Goal: Use online tool/utility: Utilize a website feature to perform a specific function

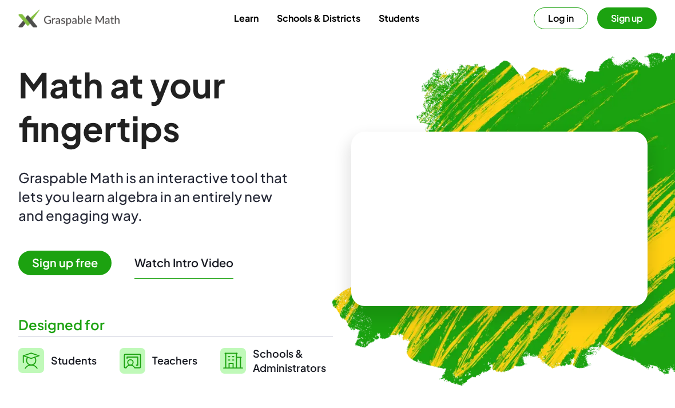
scroll to position [2, 0]
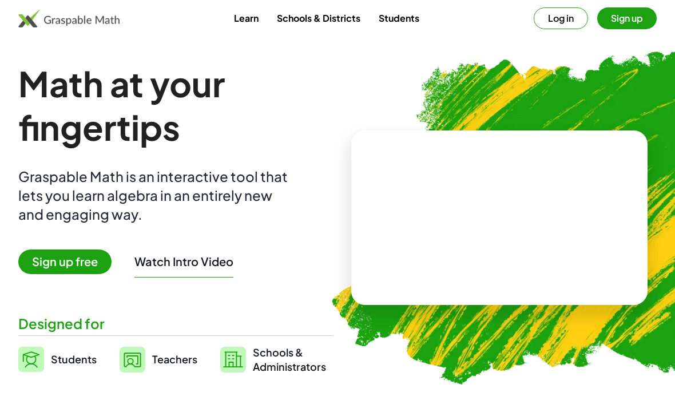
click at [66, 261] on span "Sign up free" at bounding box center [64, 262] width 93 height 25
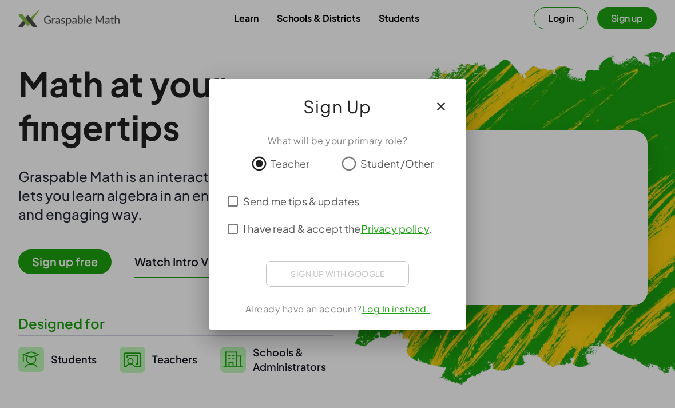
click at [442, 100] on icon "button" at bounding box center [441, 107] width 14 height 14
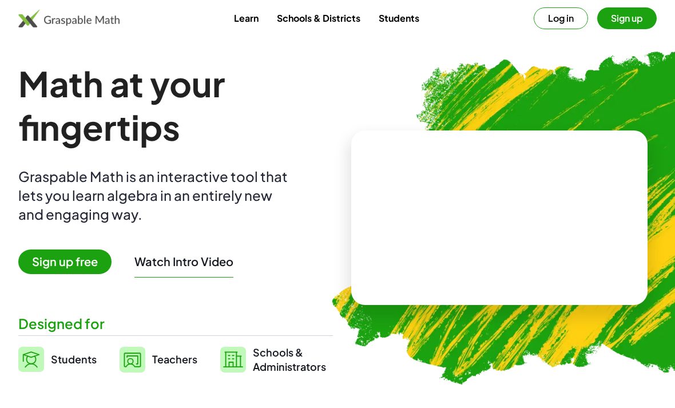
click at [551, 27] on button "Log in" at bounding box center [561, 18] width 54 height 22
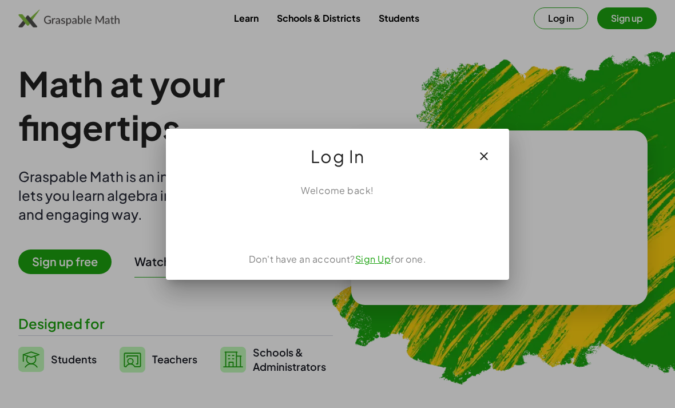
click at [353, 218] on div "Acceder con Google. Se abre en una pestaña nueva" at bounding box center [337, 222] width 109 height 25
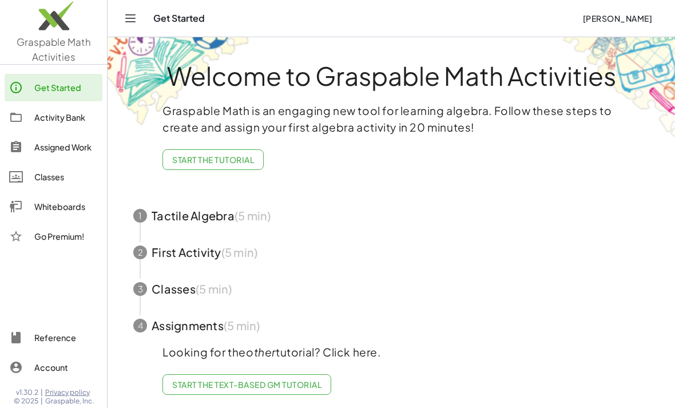
click at [278, 381] on span "Start the Text-based GM Tutorial" at bounding box center [246, 384] width 149 height 10
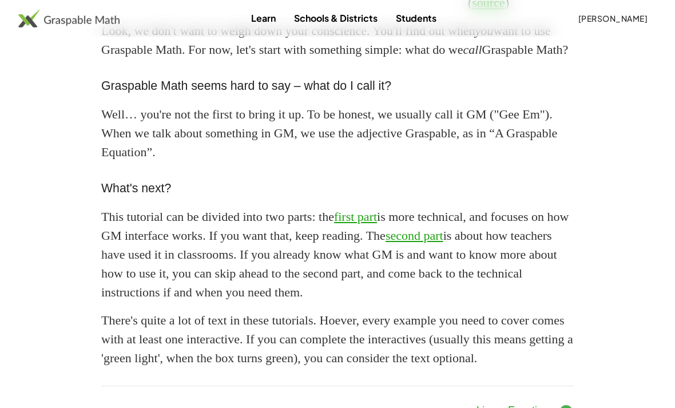
scroll to position [1022, 0]
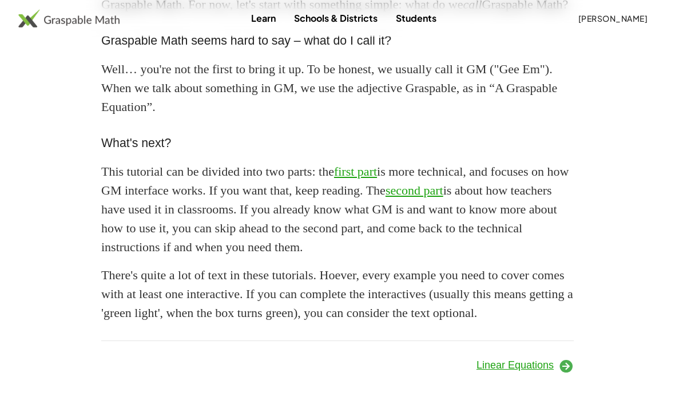
click at [568, 374] on icon at bounding box center [566, 365] width 15 height 15
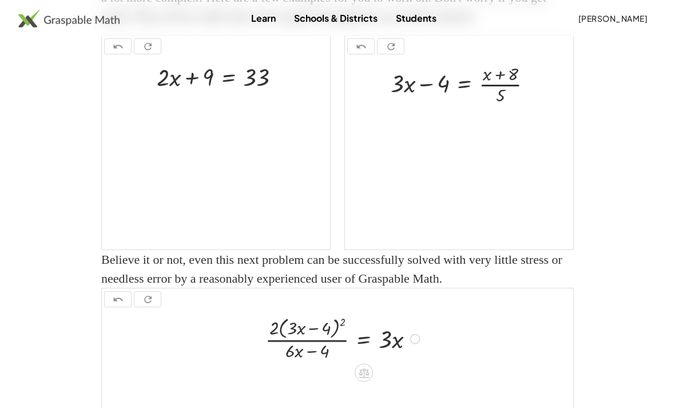
scroll to position [1416, 0]
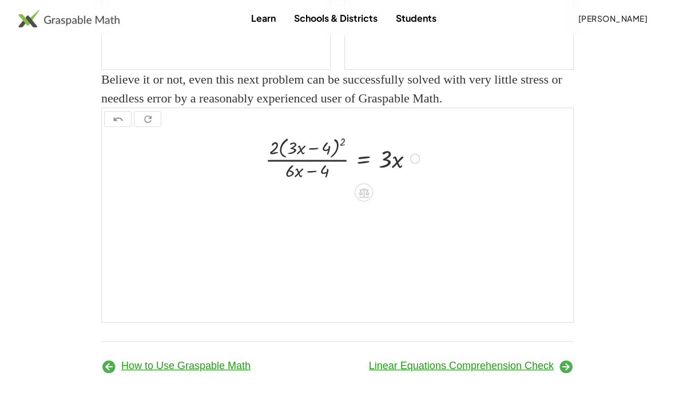
click at [571, 374] on icon at bounding box center [566, 366] width 15 height 15
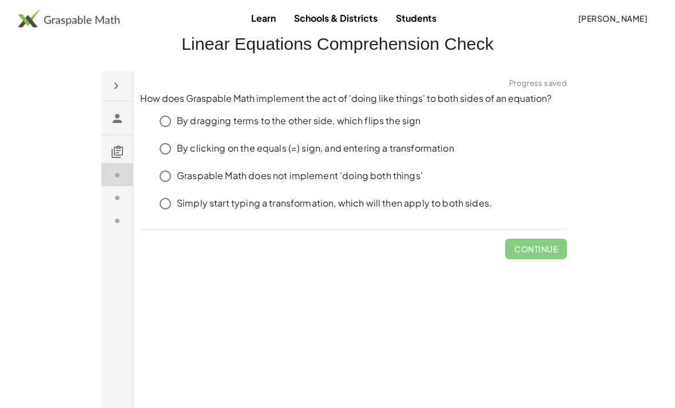
scroll to position [27, 0]
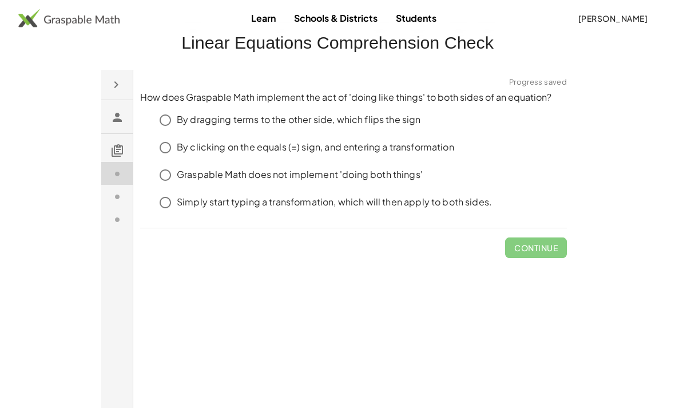
click span "Continue"
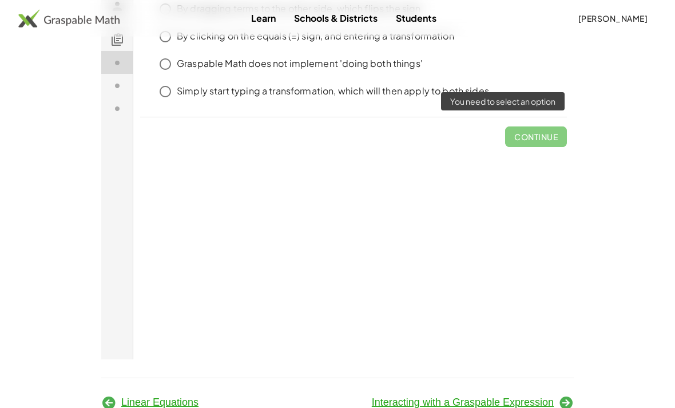
click at [554, 408] on link "Interacting with a Graspable Expression" at bounding box center [473, 402] width 202 height 11
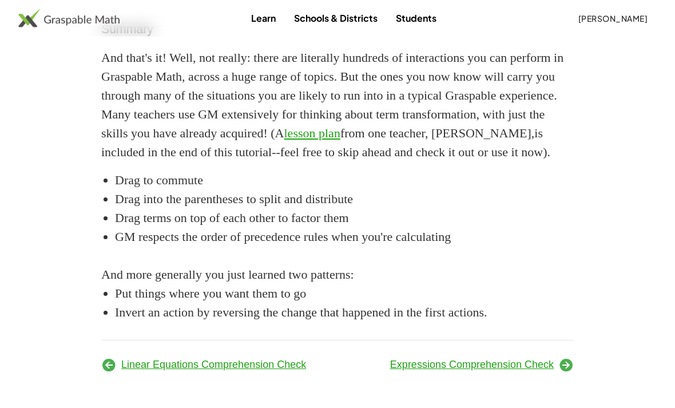
scroll to position [1847, 0]
click at [566, 373] on icon at bounding box center [566, 365] width 15 height 15
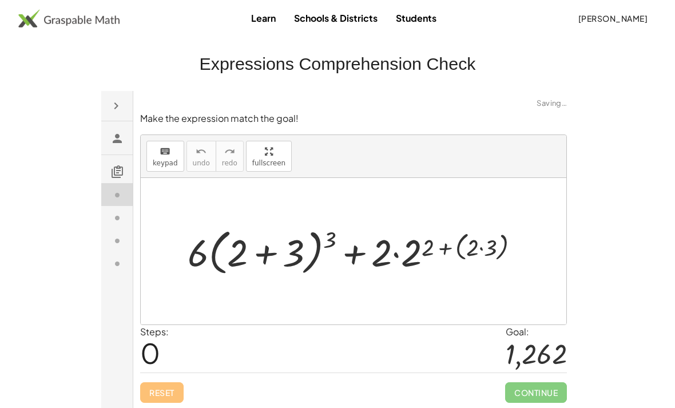
scroll to position [139, 0]
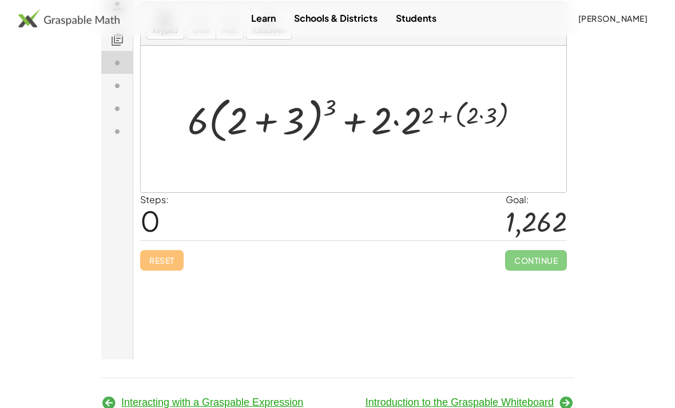
click at [564, 405] on icon at bounding box center [566, 402] width 15 height 15
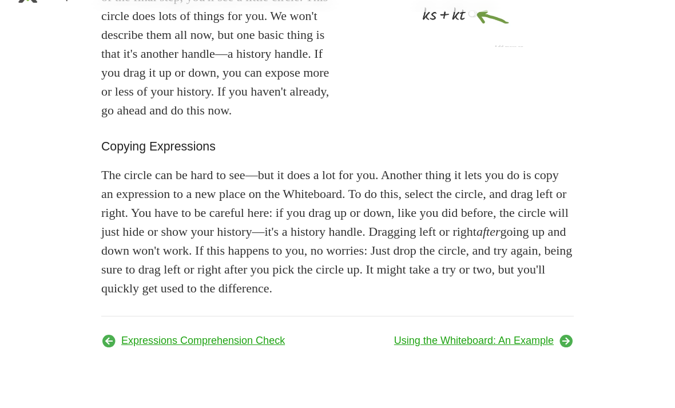
scroll to position [1022, 0]
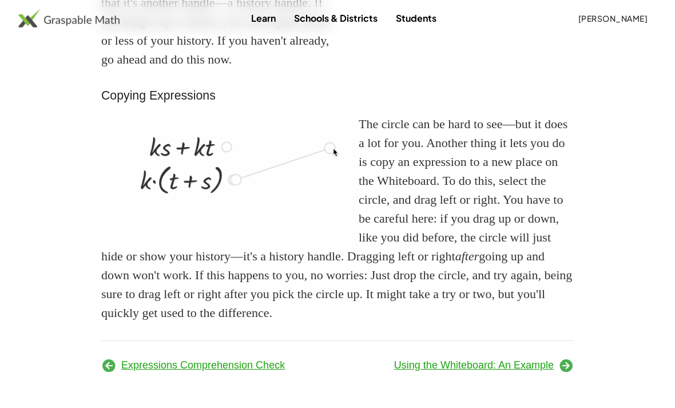
click at [569, 373] on icon at bounding box center [566, 365] width 15 height 15
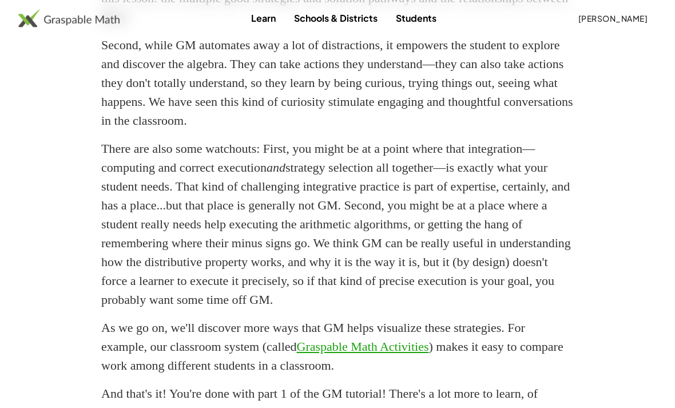
scroll to position [1747, 0]
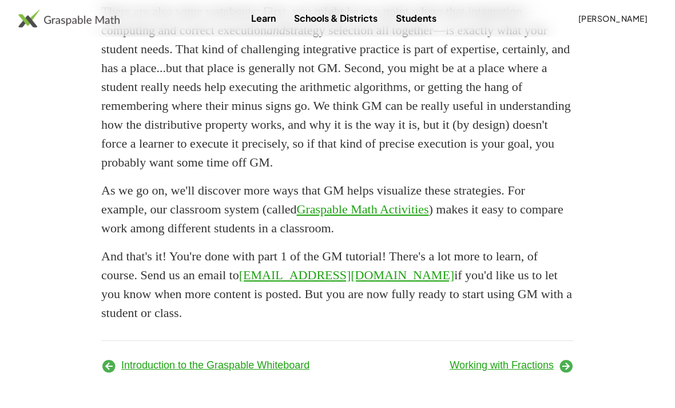
click at [564, 374] on icon at bounding box center [566, 365] width 15 height 15
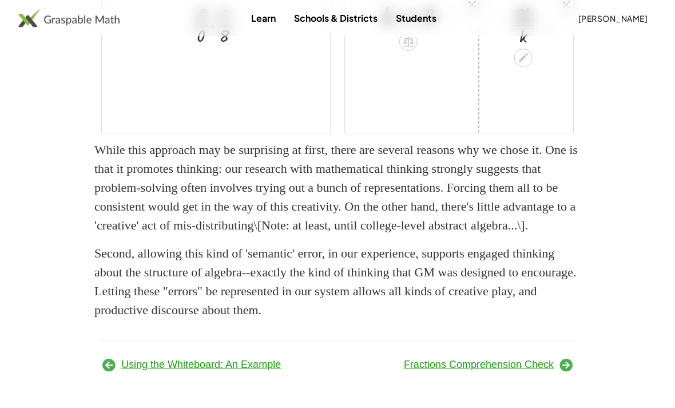
scroll to position [2838, 0]
click at [559, 373] on icon at bounding box center [566, 365] width 15 height 15
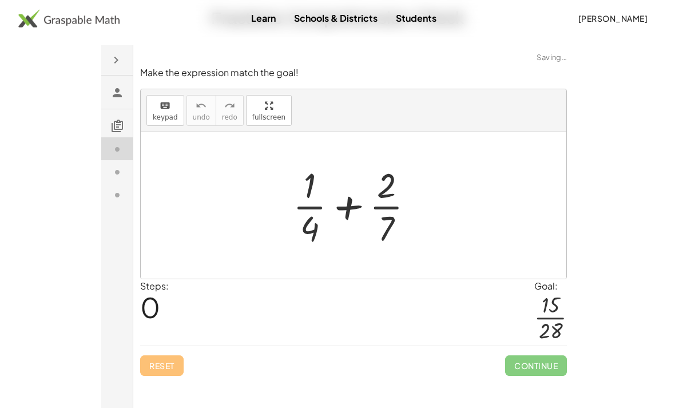
scroll to position [139, 0]
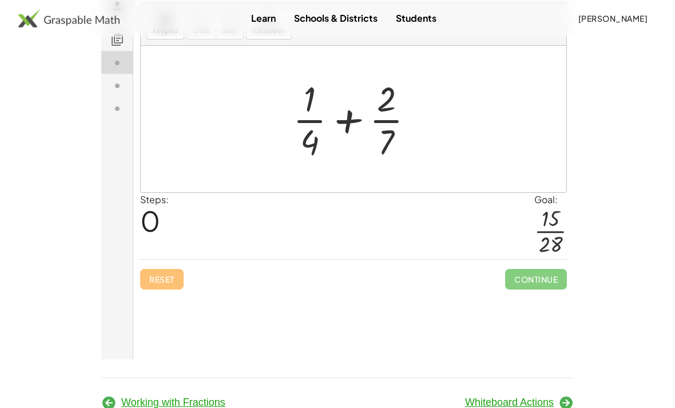
click at [564, 400] on icon at bounding box center [566, 402] width 15 height 15
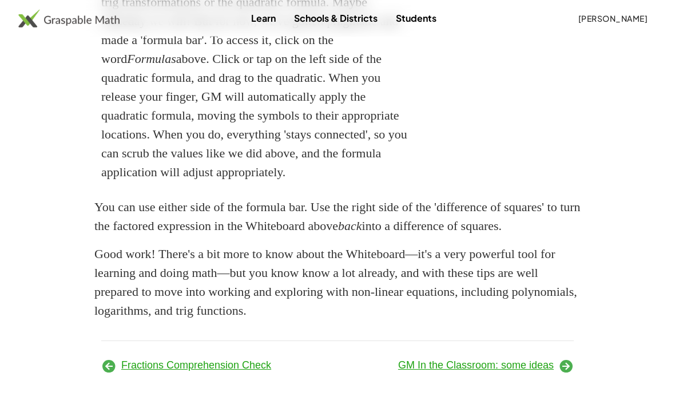
scroll to position [2739, 0]
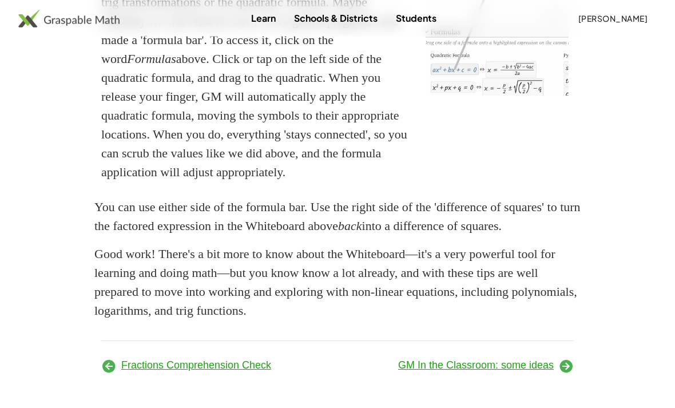
click at [560, 374] on icon at bounding box center [566, 365] width 15 height 15
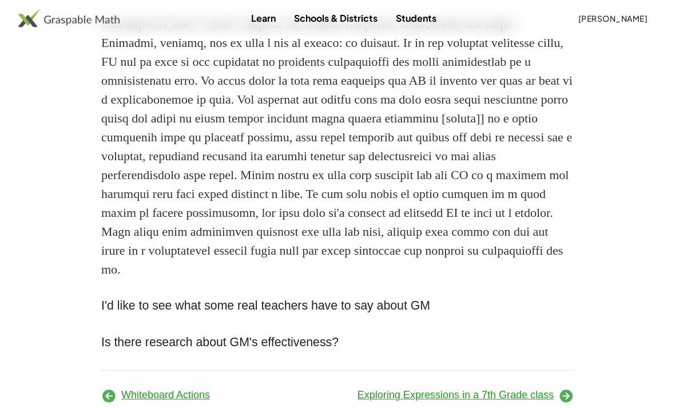
scroll to position [825, 0]
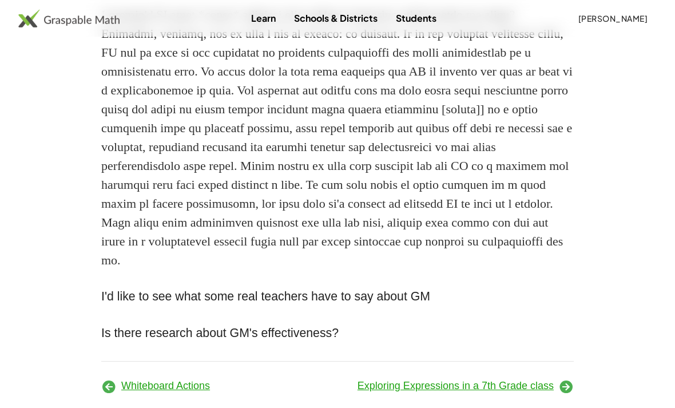
click at [567, 394] on icon at bounding box center [566, 386] width 15 height 15
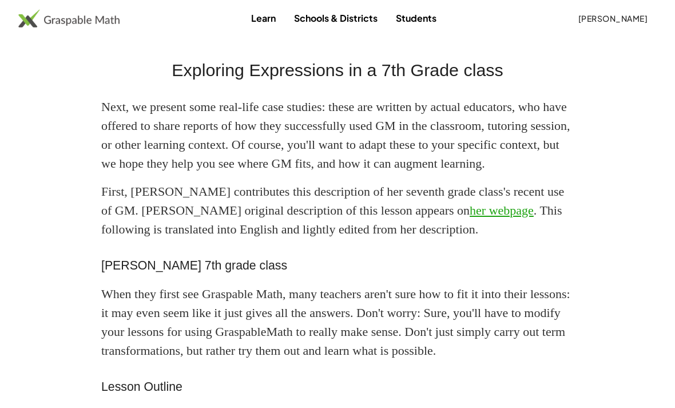
click at [70, 10] on img at bounding box center [68, 18] width 101 height 18
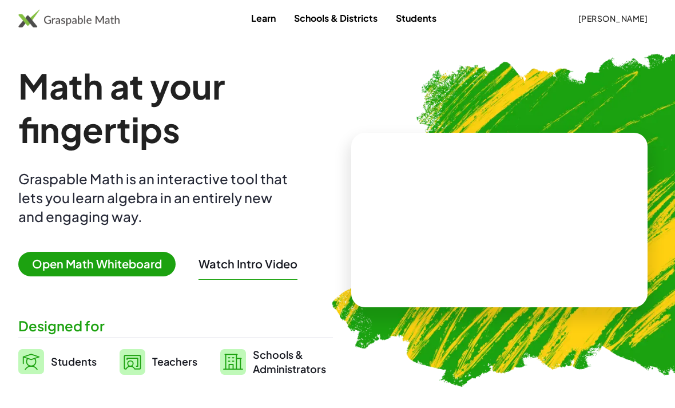
click at [115, 259] on span "Open Math Whiteboard" at bounding box center [96, 264] width 157 height 25
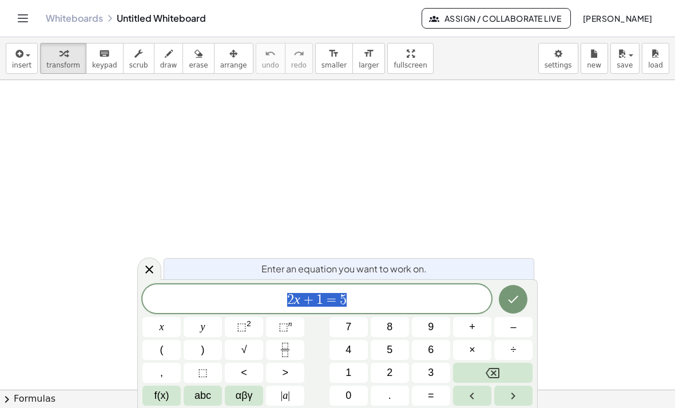
click at [350, 368] on span "1" at bounding box center [349, 372] width 6 height 15
click at [424, 369] on button "3" at bounding box center [431, 373] width 38 height 20
click at [168, 324] on button "x" at bounding box center [162, 327] width 38 height 20
click at [469, 326] on span "+" at bounding box center [472, 326] width 6 height 15
click at [393, 371] on span "2" at bounding box center [390, 372] width 6 height 15
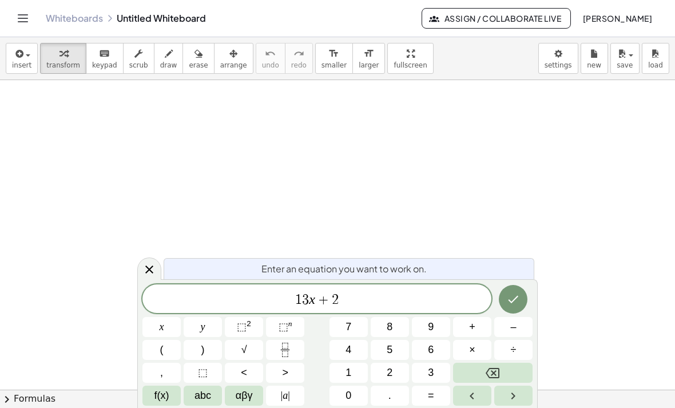
click at [203, 326] on span "y" at bounding box center [203, 326] width 5 height 15
click at [441, 398] on button "=" at bounding box center [431, 396] width 38 height 20
click at [389, 353] on span "5" at bounding box center [390, 349] width 6 height 15
click at [515, 299] on icon "Done" at bounding box center [514, 299] width 14 height 14
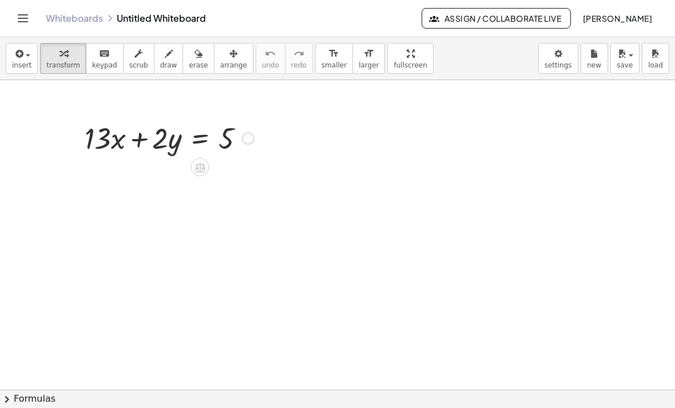
click at [22, 62] on span "insert" at bounding box center [21, 65] width 19 height 8
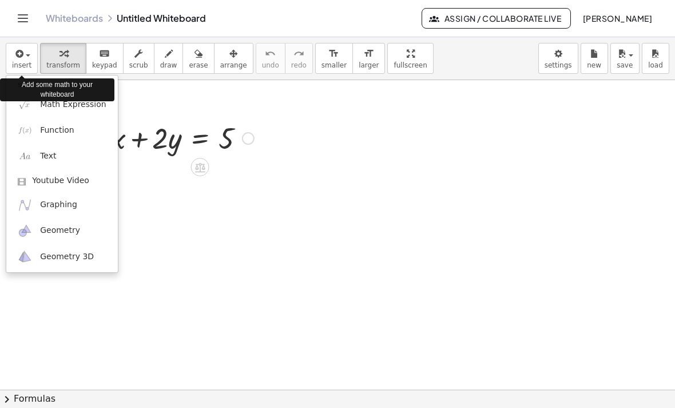
click at [84, 104] on span "Math Expression" at bounding box center [73, 104] width 66 height 11
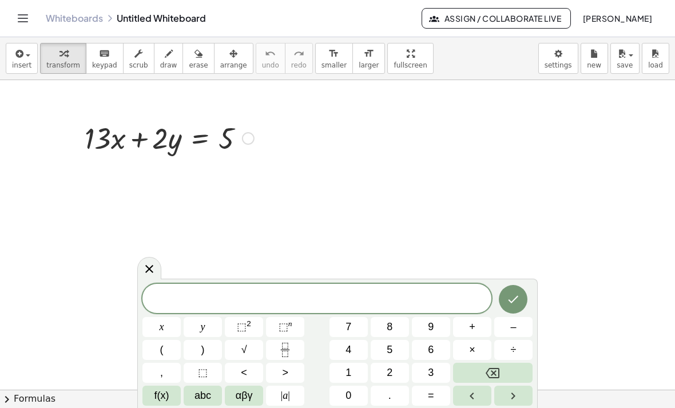
click at [331, 297] on span at bounding box center [317, 299] width 349 height 17
click at [161, 325] on span "x" at bounding box center [162, 326] width 5 height 15
click at [468, 323] on button "+" at bounding box center [472, 327] width 38 height 20
click at [388, 347] on span "5" at bounding box center [390, 349] width 6 height 15
click at [211, 323] on button "y" at bounding box center [203, 327] width 38 height 20
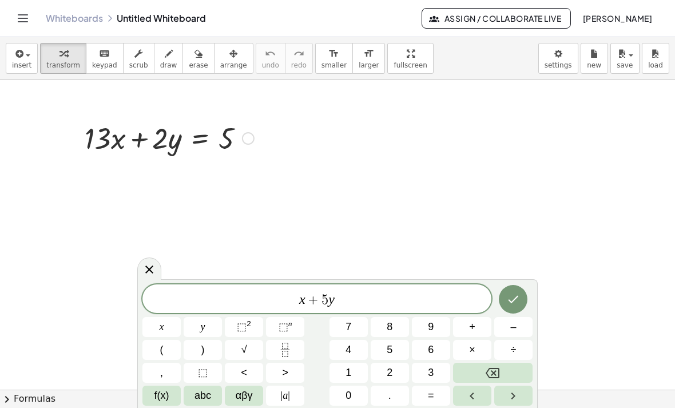
click at [438, 393] on button "=" at bounding box center [431, 396] width 38 height 20
click at [385, 373] on button "2" at bounding box center [390, 373] width 38 height 20
click at [501, 298] on button "Done" at bounding box center [513, 299] width 29 height 29
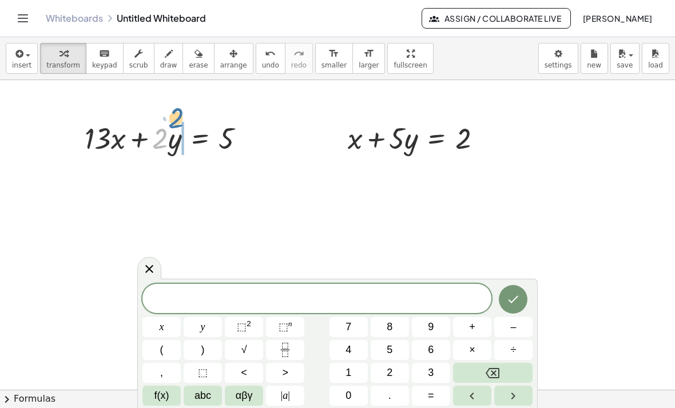
drag, startPoint x: 165, startPoint y: 141, endPoint x: 178, endPoint y: 147, distance: 13.8
click at [178, 147] on div at bounding box center [169, 137] width 181 height 39
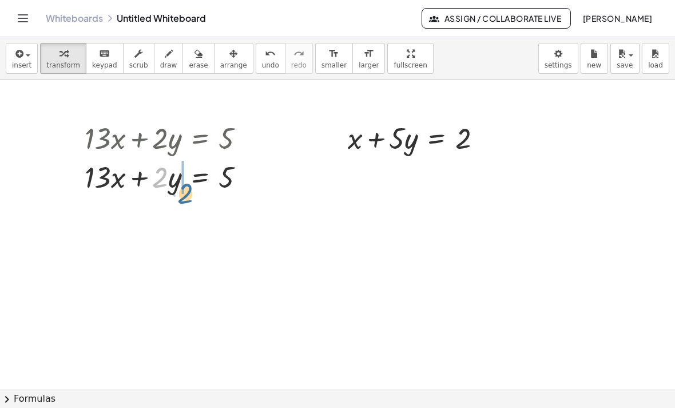
click at [157, 163] on div at bounding box center [169, 176] width 181 height 39
drag, startPoint x: 184, startPoint y: 167, endPoint x: 163, endPoint y: 192, distance: 33.3
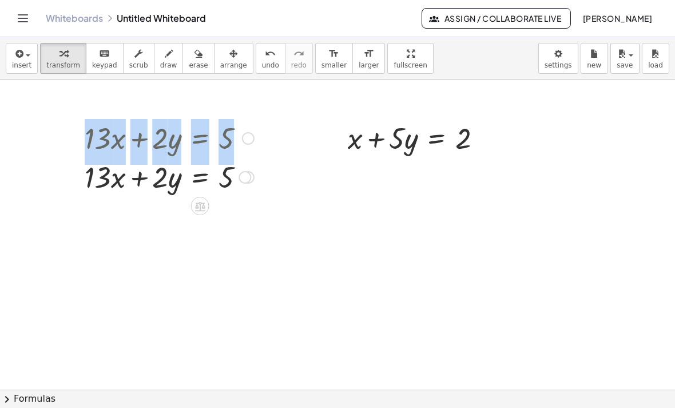
drag, startPoint x: 156, startPoint y: 203, endPoint x: 162, endPoint y: 180, distance: 23.2
click at [160, 163] on div at bounding box center [169, 176] width 181 height 39
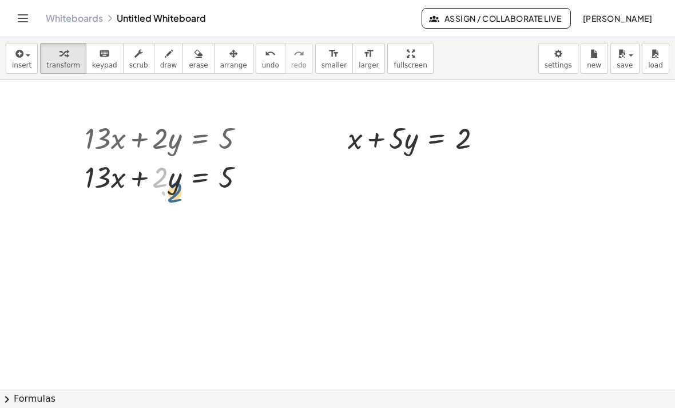
drag, startPoint x: 156, startPoint y: 164, endPoint x: 159, endPoint y: 172, distance: 9.2
click at [161, 174] on div at bounding box center [169, 176] width 181 height 39
drag, startPoint x: 145, startPoint y: 183, endPoint x: 242, endPoint y: 184, distance: 96.7
click at [242, 184] on div at bounding box center [169, 176] width 181 height 39
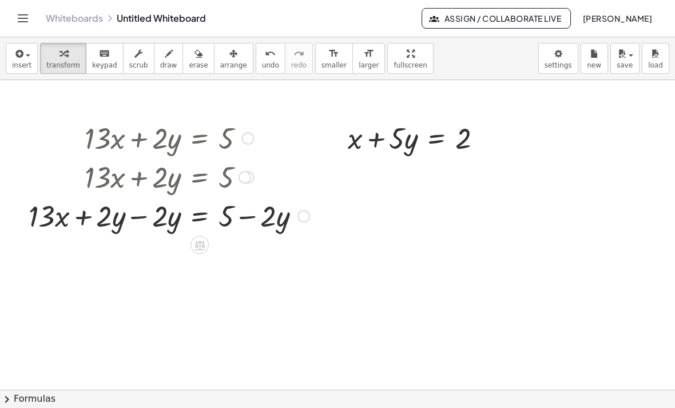
click at [121, 208] on div at bounding box center [169, 215] width 292 height 39
click at [138, 220] on div at bounding box center [169, 215] width 292 height 39
click at [139, 221] on div at bounding box center [197, 215] width 236 height 39
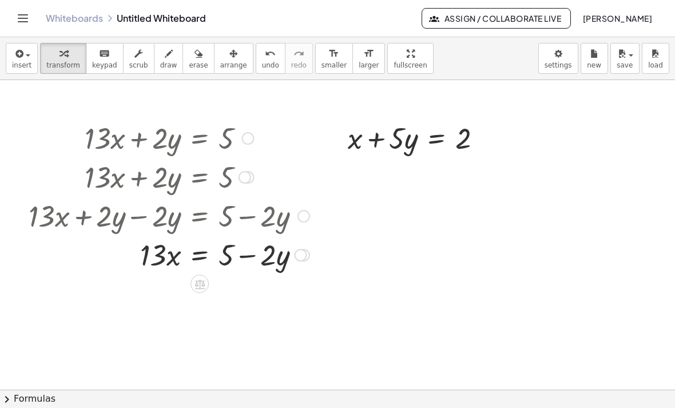
click at [149, 253] on div at bounding box center [169, 254] width 292 height 39
drag, startPoint x: 151, startPoint y: 255, endPoint x: 257, endPoint y: 262, distance: 106.1
click at [257, 262] on div at bounding box center [169, 254] width 292 height 39
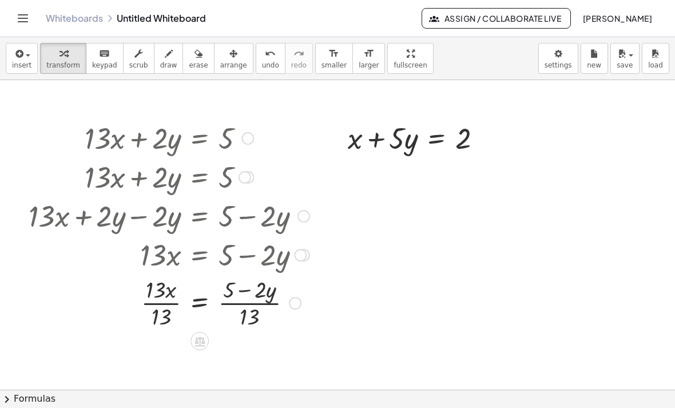
click at [144, 300] on div at bounding box center [169, 302] width 292 height 57
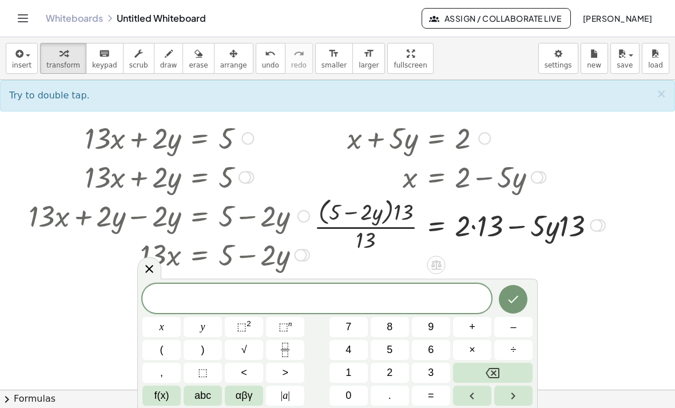
click at [507, 294] on icon "Done" at bounding box center [514, 299] width 14 height 14
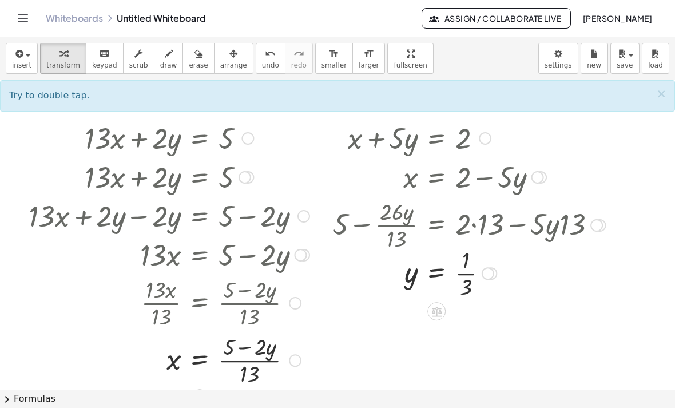
click at [253, 284] on div at bounding box center [157, 302] width 318 height 57
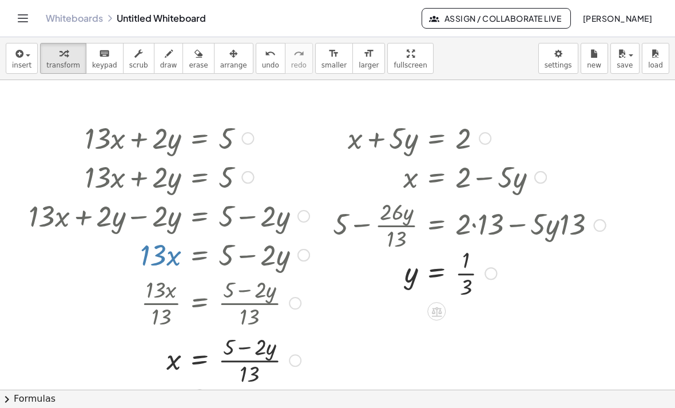
click at [288, 135] on div at bounding box center [169, 137] width 292 height 39
click at [242, 139] on div "Not supported cancel" at bounding box center [248, 138] width 13 height 13
click at [240, 160] on div at bounding box center [169, 176] width 292 height 39
click at [240, 159] on div at bounding box center [169, 176] width 292 height 39
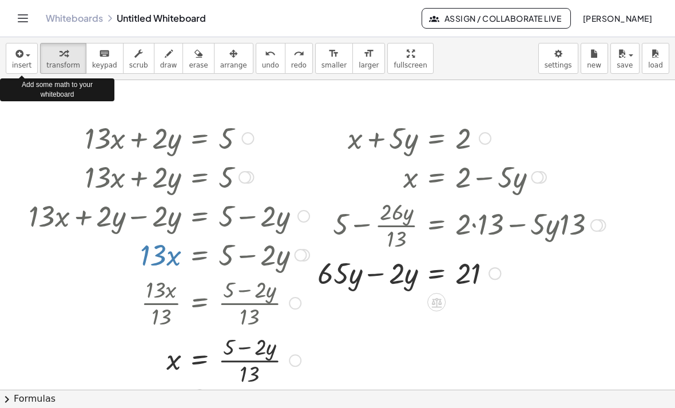
click at [242, 137] on div "Go back to this line Copy line as LaTeX Copy derivation as LaTeX" at bounding box center [248, 138] width 13 height 13
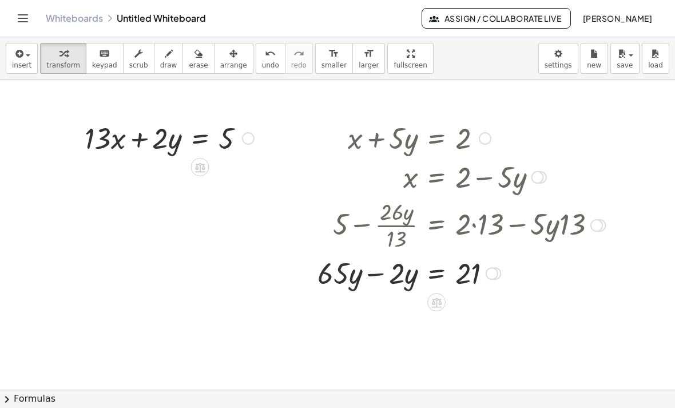
click at [480, 143] on div at bounding box center [485, 138] width 13 height 13
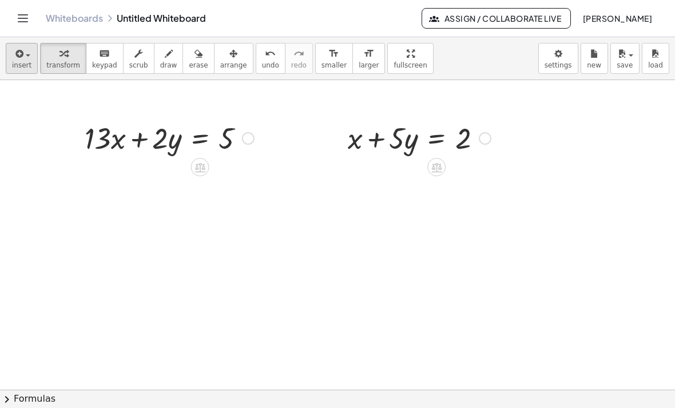
click at [14, 53] on icon "button" at bounding box center [18, 54] width 10 height 14
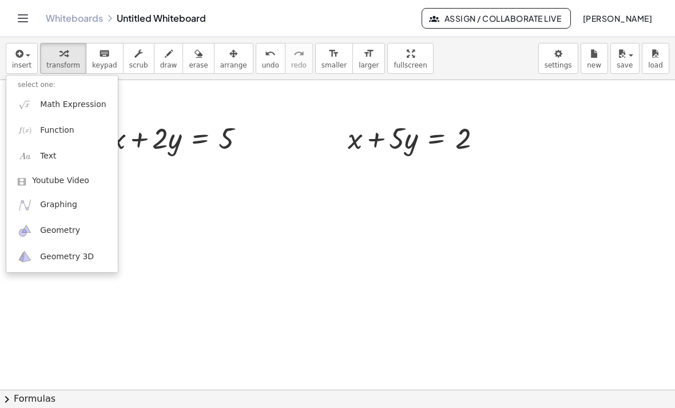
click at [190, 208] on div at bounding box center [337, 204] width 675 height 408
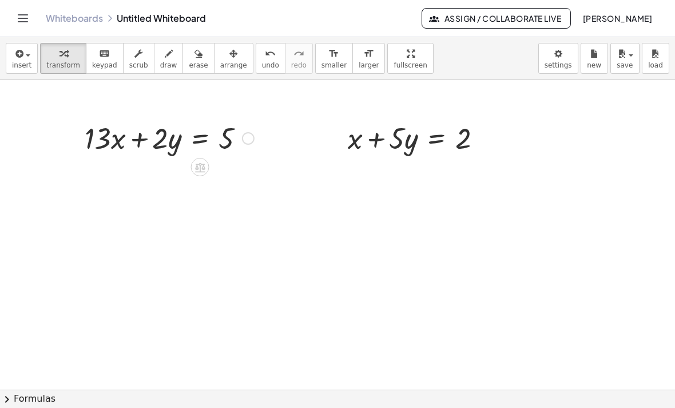
click at [244, 138] on div "Go back to this line Copy line as LaTeX Copy derivation as LaTeX" at bounding box center [248, 138] width 13 height 13
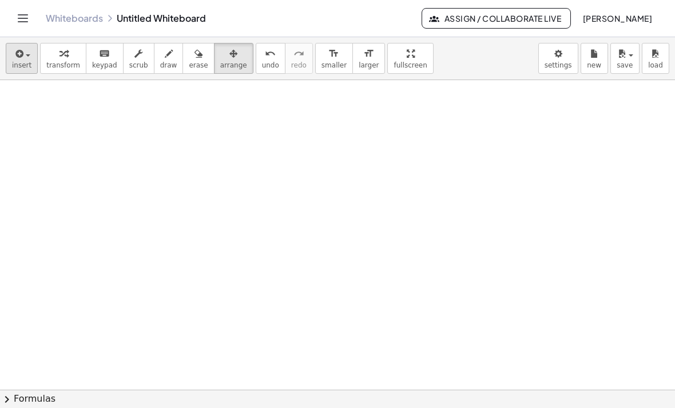
click at [32, 55] on button "insert" at bounding box center [22, 58] width 32 height 31
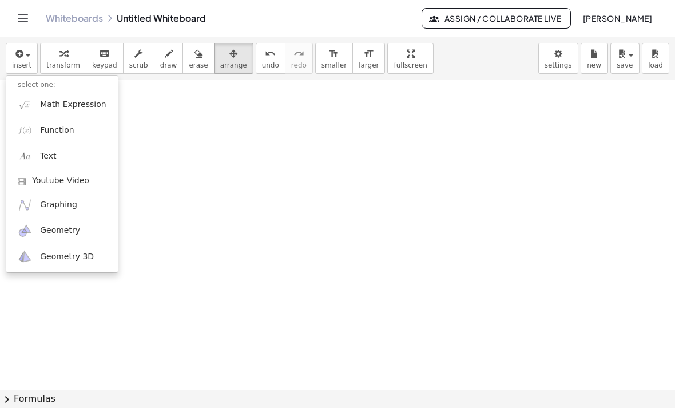
click at [176, 131] on div at bounding box center [337, 204] width 675 height 408
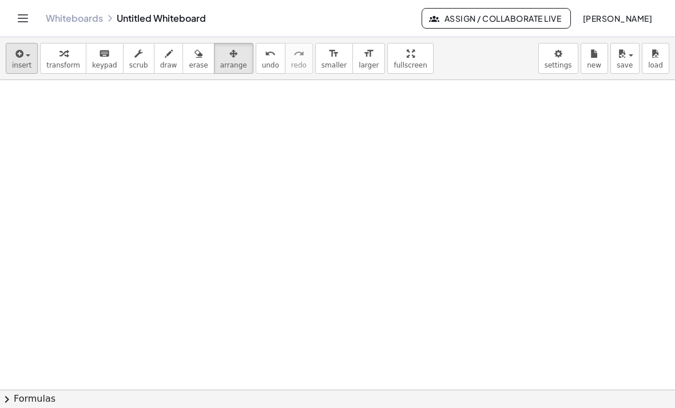
click at [26, 56] on span "button" at bounding box center [28, 55] width 5 height 2
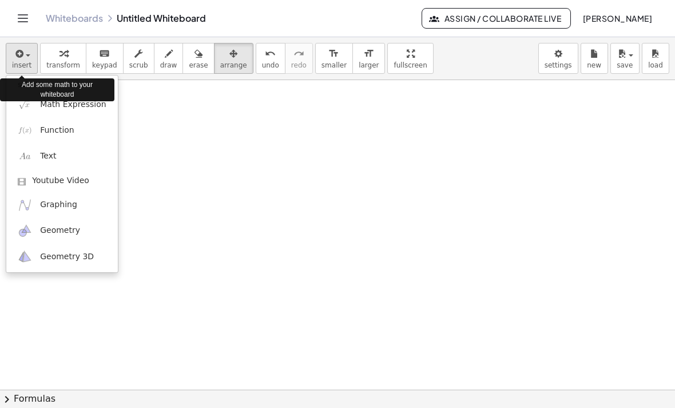
click at [81, 100] on div "Add some math to your whiteboard" at bounding box center [57, 89] width 114 height 23
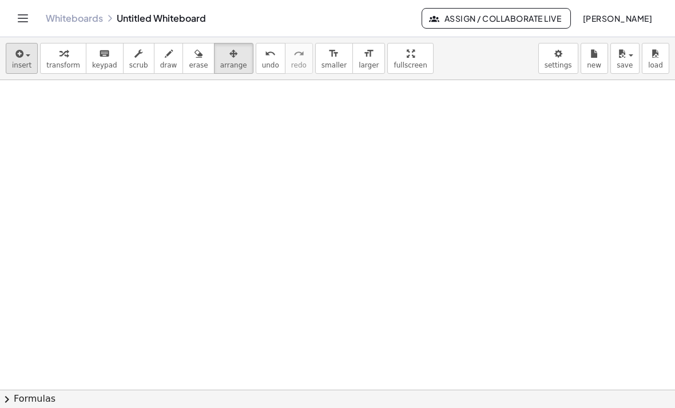
click at [26, 56] on span "button" at bounding box center [28, 55] width 5 height 2
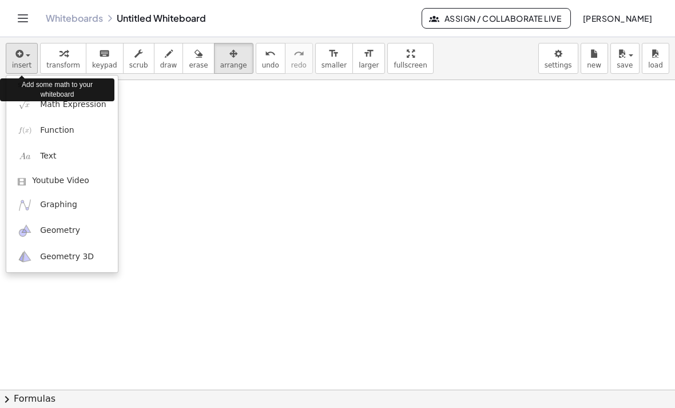
click at [72, 102] on div "Add some math to your whiteboard" at bounding box center [57, 90] width 114 height 29
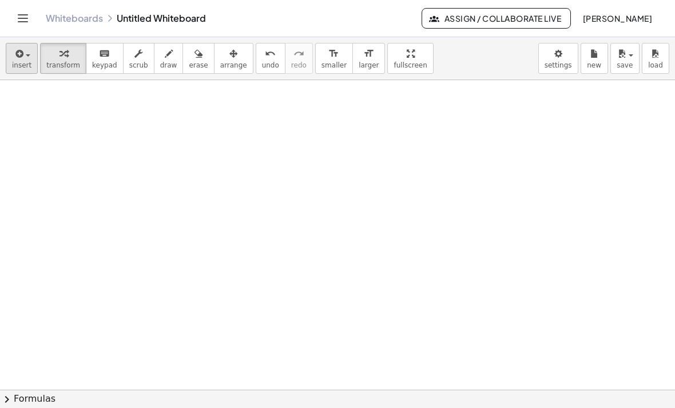
click at [18, 55] on icon "button" at bounding box center [18, 54] width 10 height 14
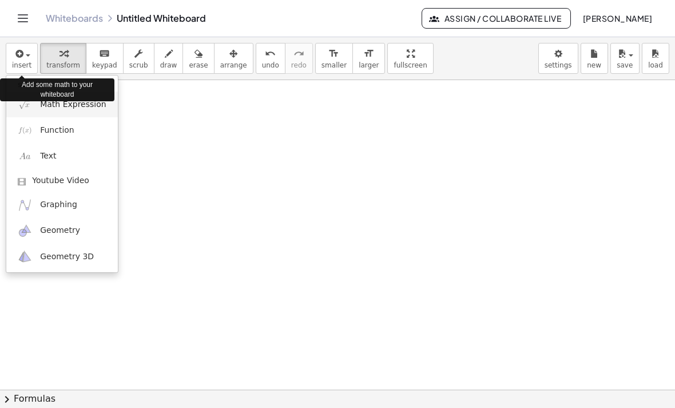
click at [90, 105] on span "Math Expression" at bounding box center [73, 104] width 66 height 11
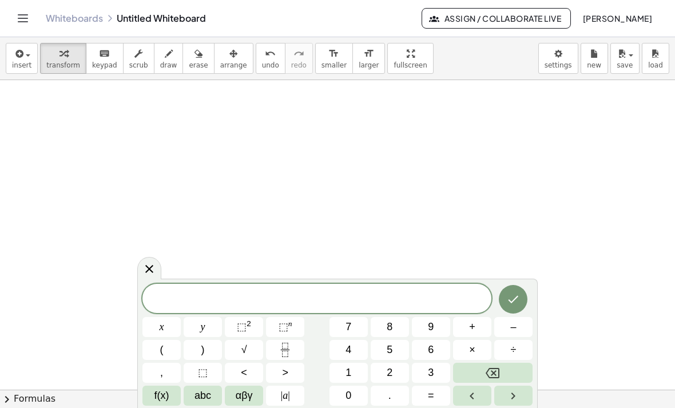
click at [266, 301] on span at bounding box center [317, 299] width 349 height 17
click at [165, 324] on button "x" at bounding box center [162, 327] width 38 height 20
click at [437, 372] on button "3" at bounding box center [431, 373] width 38 height 20
click at [520, 299] on icon "Done" at bounding box center [514, 299] width 14 height 14
click at [426, 295] on span at bounding box center [317, 299] width 349 height 17
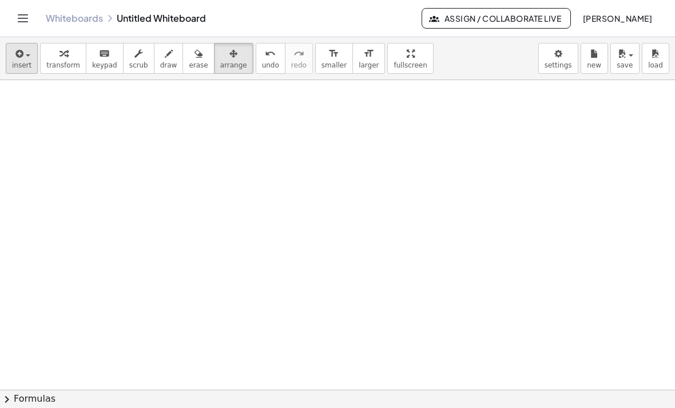
click at [33, 69] on button "insert" at bounding box center [22, 58] width 32 height 31
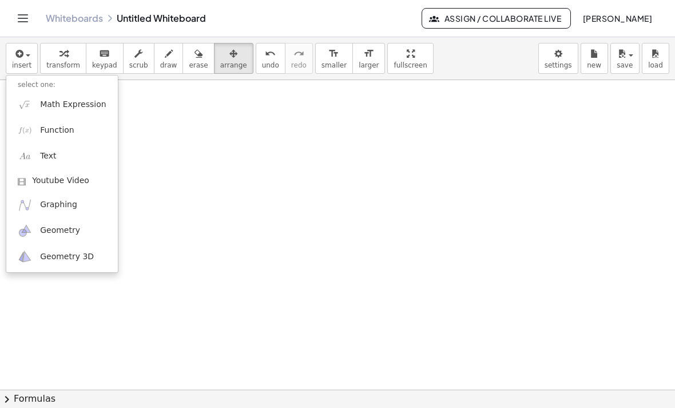
click at [88, 99] on div "Add some math to your whiteboard" at bounding box center [57, 89] width 114 height 23
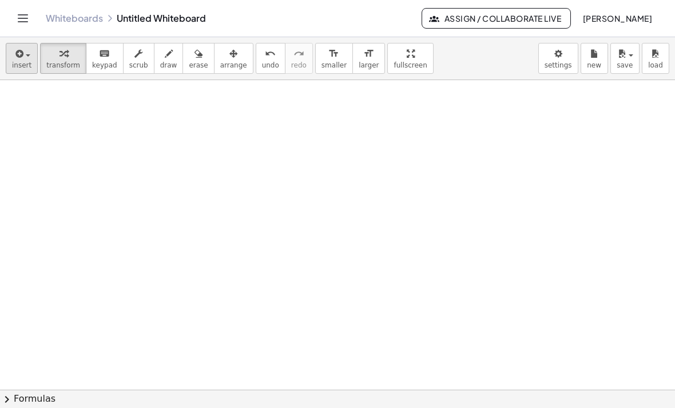
click at [14, 54] on icon "button" at bounding box center [18, 54] width 10 height 14
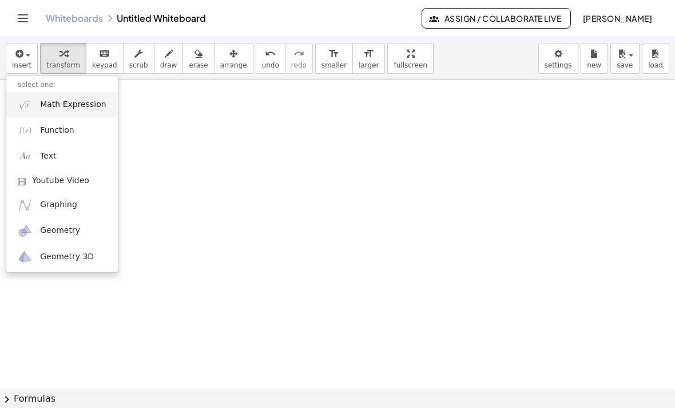
click at [79, 101] on span "Math Expression" at bounding box center [73, 104] width 66 height 11
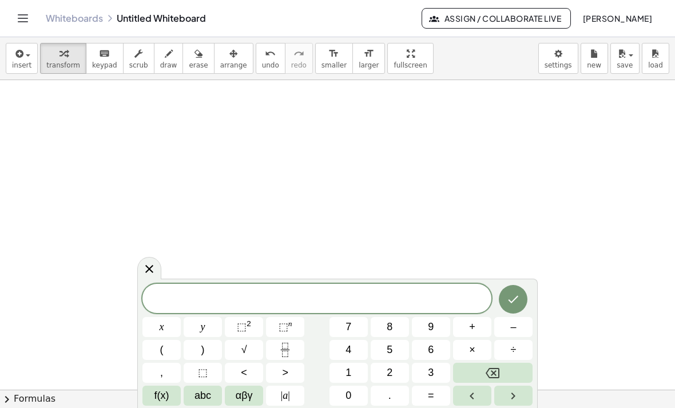
click at [437, 365] on button "3" at bounding box center [431, 373] width 38 height 20
click at [169, 321] on button "x" at bounding box center [162, 327] width 38 height 20
click at [493, 364] on button "Backspace" at bounding box center [493, 373] width 80 height 20
click at [210, 394] on span "abc" at bounding box center [203, 395] width 17 height 15
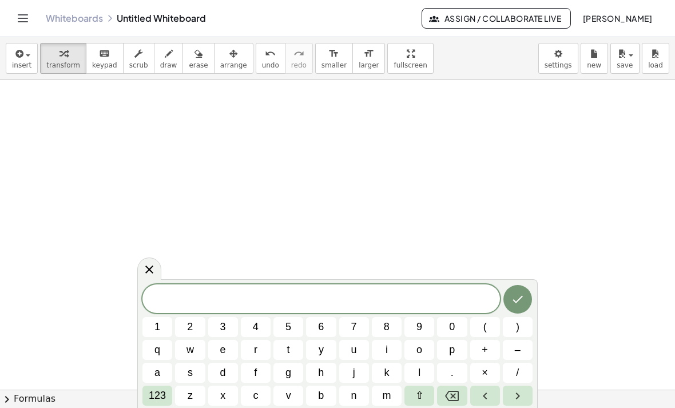
click at [163, 365] on button "a" at bounding box center [158, 373] width 30 height 20
click at [160, 398] on span "123" at bounding box center [157, 395] width 17 height 15
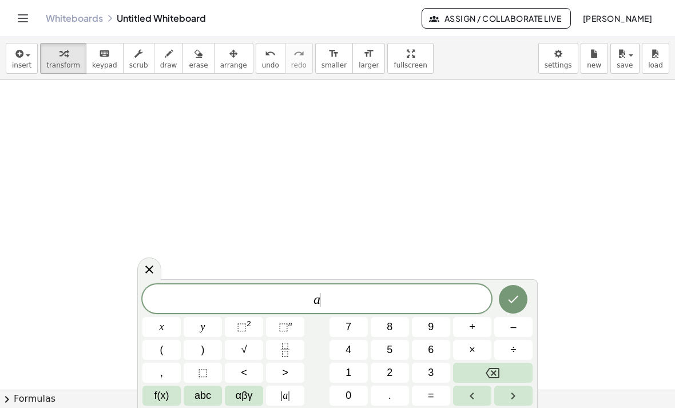
click at [313, 292] on span "a ​" at bounding box center [317, 300] width 349 height 16
click at [433, 369] on span "3" at bounding box center [431, 372] width 6 height 15
click at [366, 290] on div "3 ​ a" at bounding box center [317, 298] width 349 height 29
click at [501, 358] on button "÷" at bounding box center [514, 350] width 38 height 20
click at [161, 319] on span "x" at bounding box center [162, 326] width 5 height 15
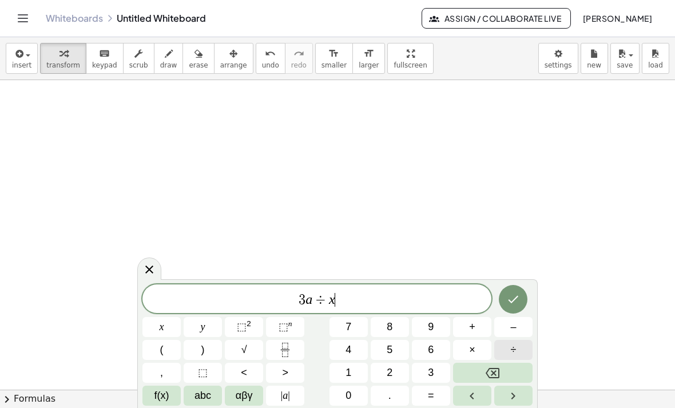
click at [508, 374] on button "Backspace" at bounding box center [493, 373] width 80 height 20
click at [507, 373] on button "Backspace" at bounding box center [493, 373] width 80 height 20
click at [507, 371] on button "Backspace" at bounding box center [493, 373] width 80 height 20
click at [507, 370] on button "Backspace" at bounding box center [493, 373] width 80 height 20
click at [432, 369] on span "3" at bounding box center [431, 372] width 6 height 15
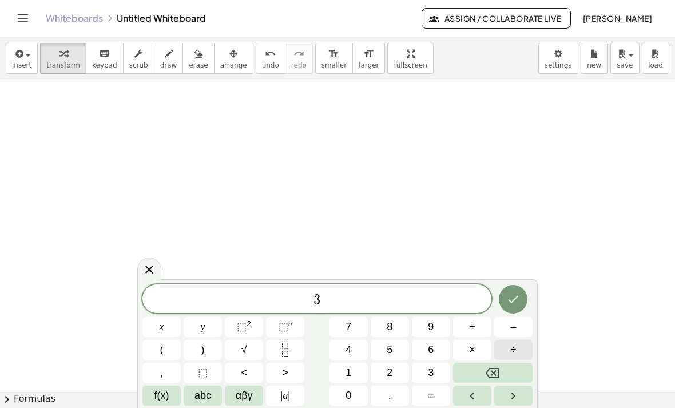
click at [162, 317] on button "x" at bounding box center [162, 327] width 38 height 20
click at [473, 347] on span "×" at bounding box center [472, 349] width 6 height 15
click at [505, 372] on button "Backspace" at bounding box center [493, 373] width 80 height 20
click at [474, 322] on span "+" at bounding box center [472, 326] width 6 height 15
click at [388, 349] on span "5" at bounding box center [390, 349] width 6 height 15
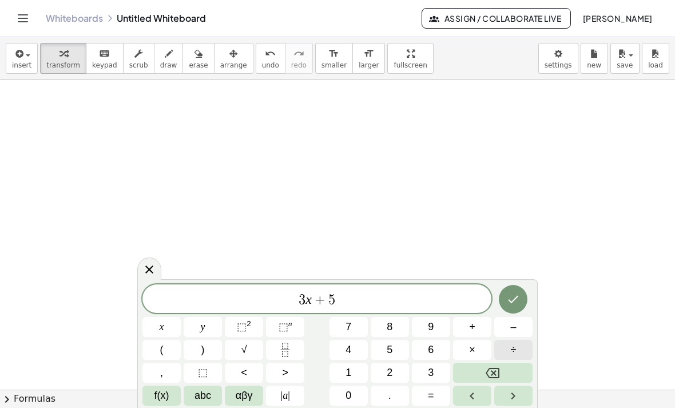
click at [205, 322] on span "y" at bounding box center [203, 326] width 5 height 15
click at [444, 391] on button "=" at bounding box center [431, 396] width 38 height 20
click at [353, 366] on button "1" at bounding box center [349, 373] width 38 height 20
click at [512, 297] on icon "Done" at bounding box center [514, 299] width 14 height 14
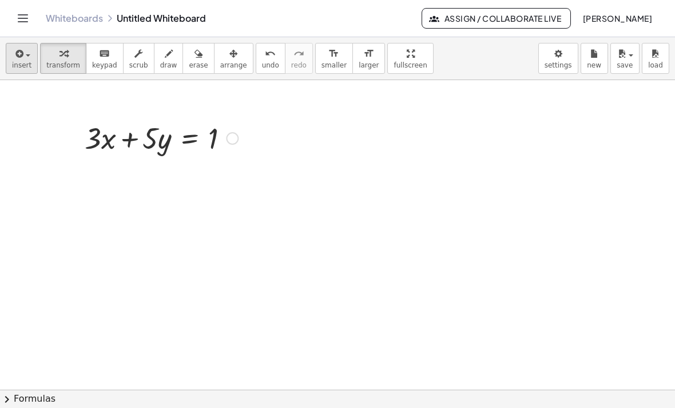
click at [26, 52] on div "button" at bounding box center [21, 53] width 19 height 14
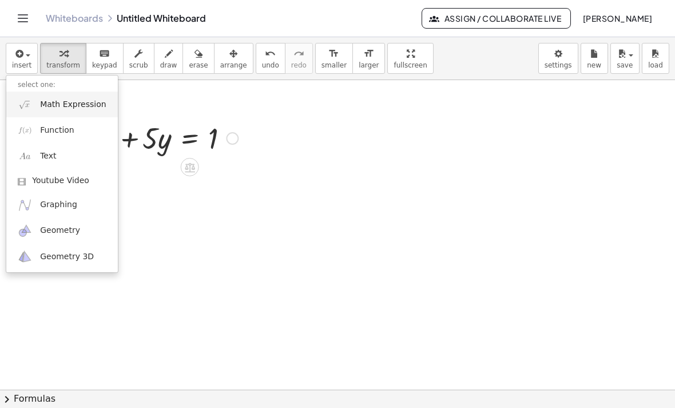
click at [73, 99] on span "Math Expression" at bounding box center [73, 104] width 66 height 11
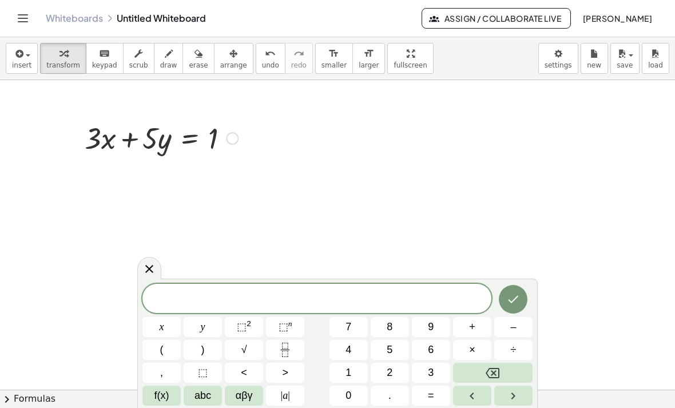
click at [392, 323] on span "8" at bounding box center [390, 326] width 6 height 15
click at [162, 325] on span "x" at bounding box center [162, 326] width 5 height 15
click at [504, 367] on button "Backspace" at bounding box center [493, 373] width 80 height 20
click at [504, 366] on button "Backspace" at bounding box center [493, 373] width 80 height 20
click at [390, 322] on span "8" at bounding box center [390, 326] width 6 height 15
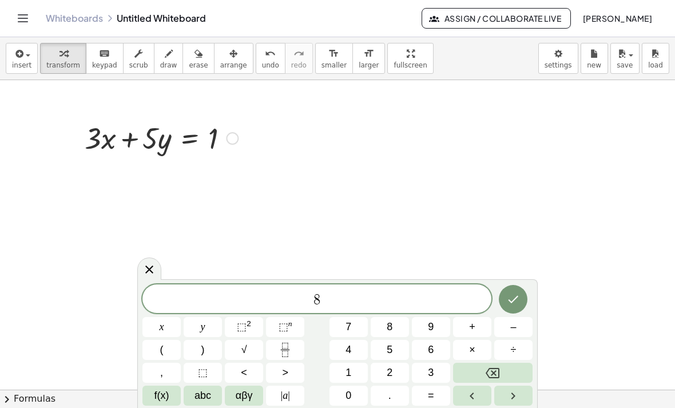
click at [501, 367] on button "Backspace" at bounding box center [493, 373] width 80 height 20
click at [358, 366] on button "1" at bounding box center [349, 373] width 38 height 20
click at [397, 326] on button "8" at bounding box center [390, 327] width 38 height 20
click at [165, 323] on button "x" at bounding box center [162, 327] width 38 height 20
click at [515, 323] on span "–" at bounding box center [514, 326] width 6 height 15
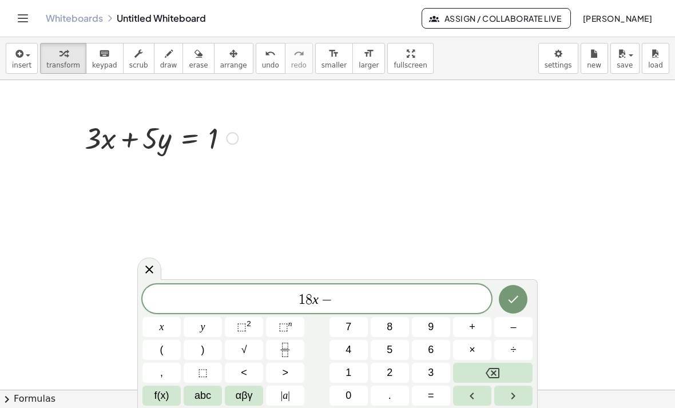
click at [433, 374] on span "3" at bounding box center [431, 372] width 6 height 15
click at [206, 326] on button "y" at bounding box center [203, 327] width 38 height 20
click at [440, 388] on button "=" at bounding box center [431, 396] width 38 height 20
click at [389, 351] on span "5" at bounding box center [390, 349] width 6 height 15
click at [512, 298] on icon "Done" at bounding box center [514, 299] width 14 height 14
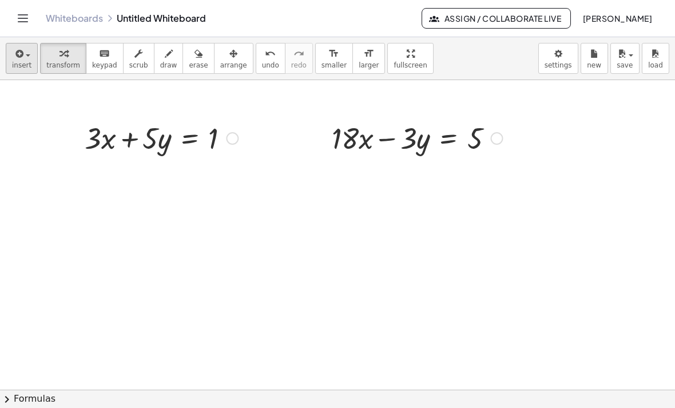
click at [16, 63] on span "insert" at bounding box center [21, 65] width 19 height 8
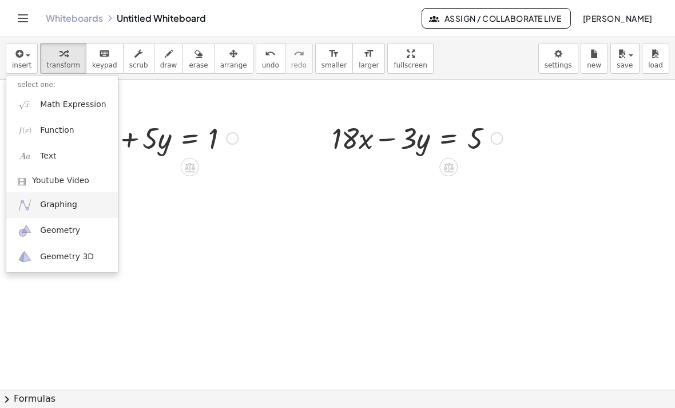
click at [72, 204] on span "Graphing" at bounding box center [58, 204] width 37 height 11
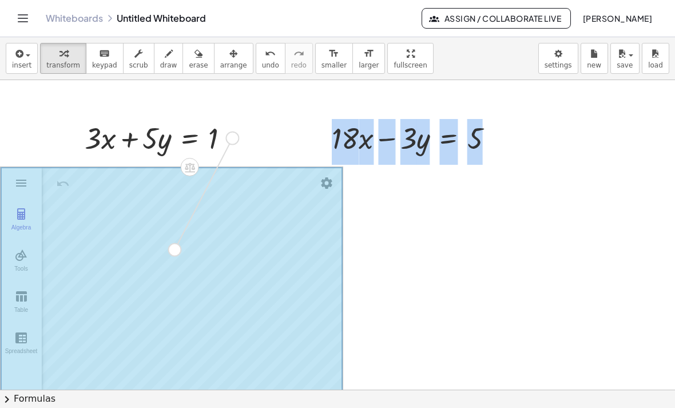
drag, startPoint x: 235, startPoint y: 139, endPoint x: 176, endPoint y: 253, distance: 128.0
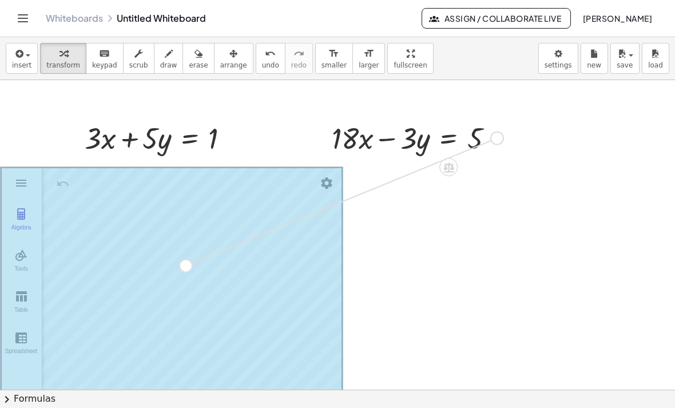
drag, startPoint x: 497, startPoint y: 139, endPoint x: 184, endPoint y: 270, distance: 339.4
